Goal: Transaction & Acquisition: Purchase product/service

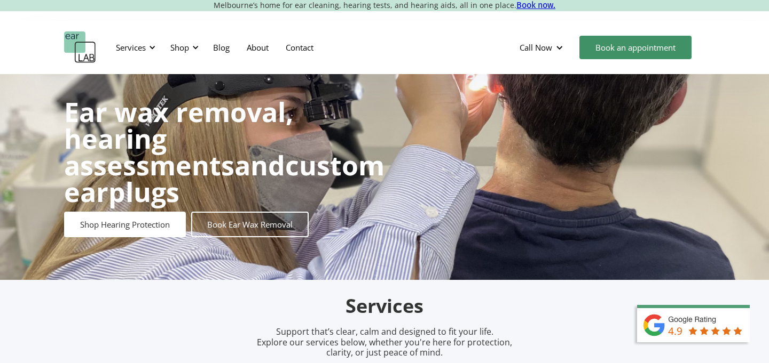
scroll to position [14, 0]
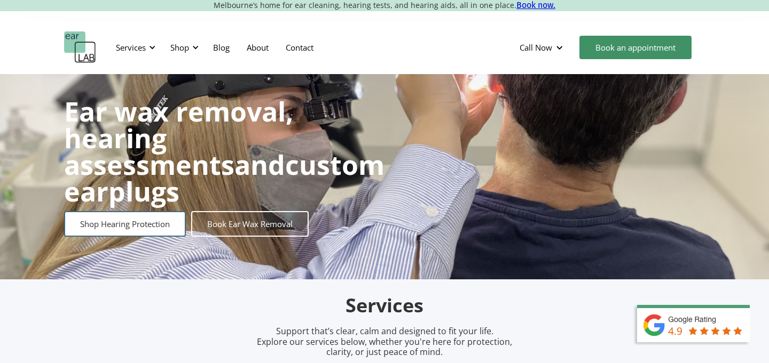
click at [132, 213] on link "Shop Hearing Protection" at bounding box center [125, 224] width 122 height 26
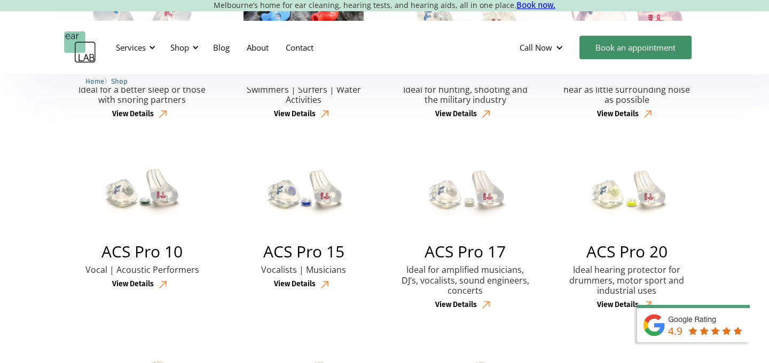
scroll to position [411, 0]
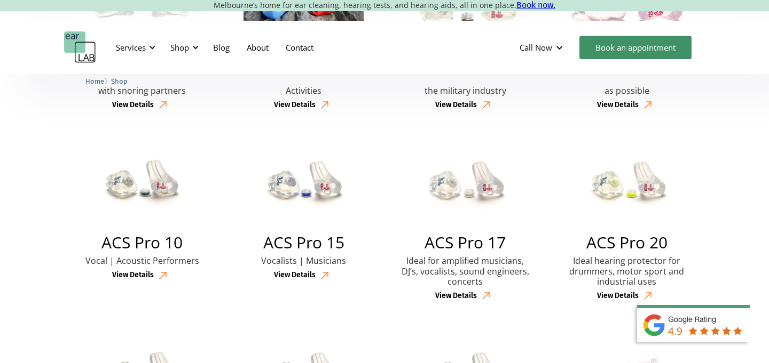
click at [289, 275] on div "View Details" at bounding box center [295, 275] width 42 height 9
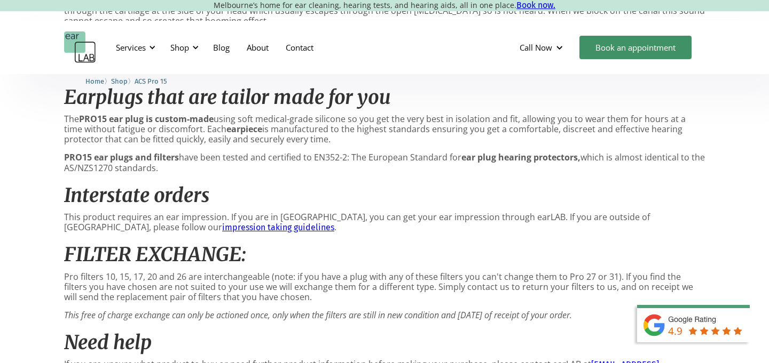
scroll to position [926, 0]
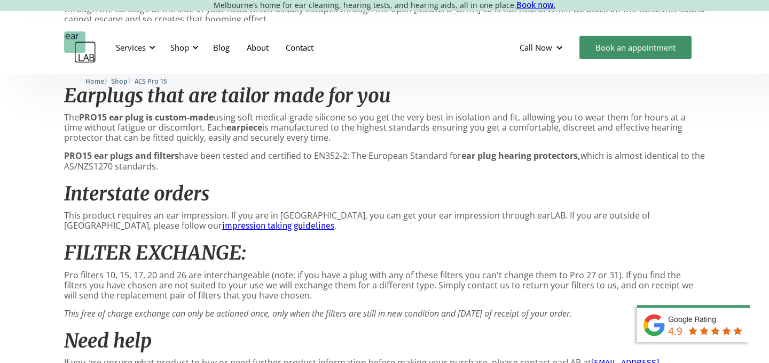
click at [222, 221] on link "impression taking guidelines" at bounding box center [278, 226] width 112 height 10
